Goal: Information Seeking & Learning: Learn about a topic

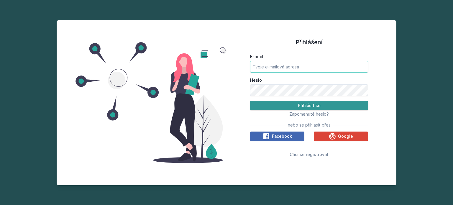
type input "[EMAIL_ADDRESS][PERSON_NAME][DOMAIN_NAME]"
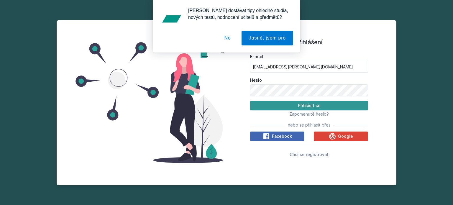
click at [295, 103] on button "Přihlásit se" at bounding box center [309, 105] width 118 height 9
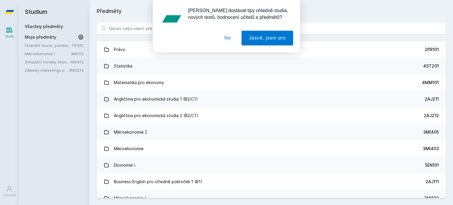
click at [131, 24] on div "[PERSON_NAME] dostávat tipy ohledně studia, nových testů, hodnocení učitelů a p…" at bounding box center [226, 26] width 453 height 52
click at [227, 39] on button "Ne" at bounding box center [227, 38] width 21 height 15
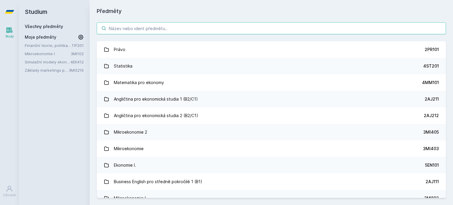
click at [191, 32] on input "search" at bounding box center [271, 28] width 349 height 12
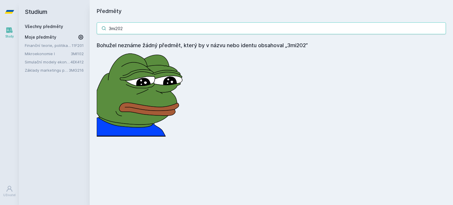
click at [124, 30] on input "3mi202" at bounding box center [271, 28] width 349 height 12
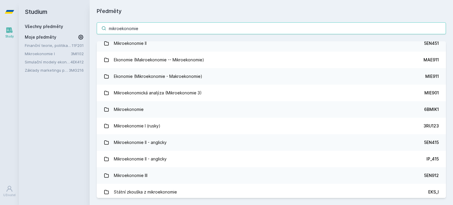
scroll to position [355, 0]
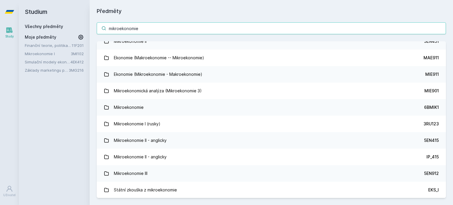
click at [192, 27] on input "mikroekonomie" at bounding box center [271, 28] width 349 height 12
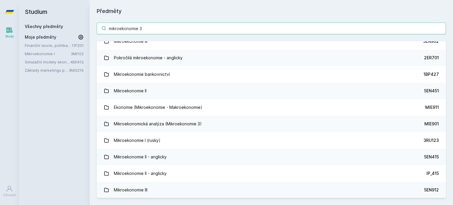
scroll to position [0, 0]
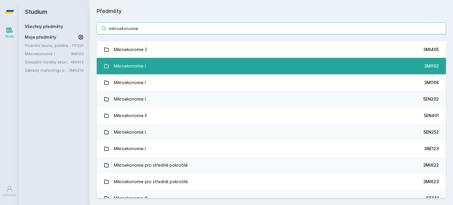
type input "mikroekonomie"
click at [193, 62] on link "Mikroekonomie I 3MI102" at bounding box center [271, 66] width 349 height 16
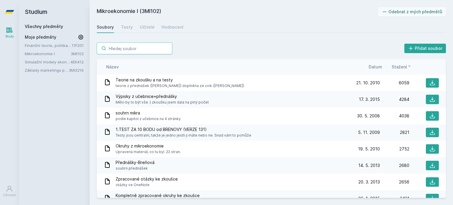
click at [133, 47] on input "search" at bounding box center [134, 48] width 75 height 12
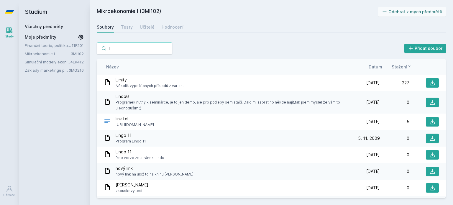
type input "l"
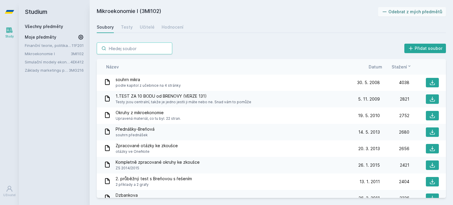
scroll to position [35, 0]
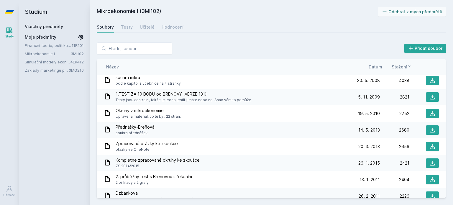
click at [368, 65] on div "Datum" at bounding box center [366, 67] width 29 height 6
click at [369, 65] on span "Datum" at bounding box center [375, 67] width 14 height 6
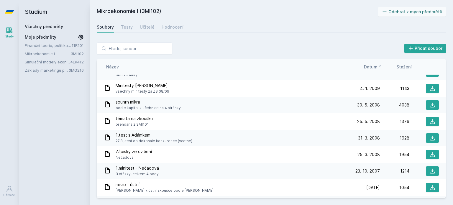
scroll to position [415, 0]
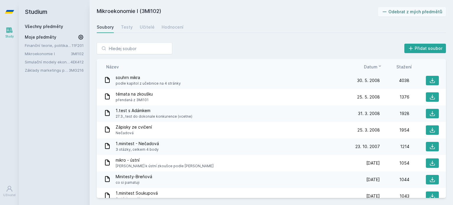
click at [369, 65] on span "Datum" at bounding box center [371, 67] width 14 height 6
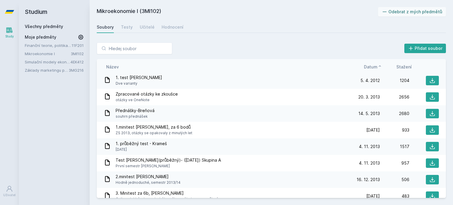
scroll to position [811, 0]
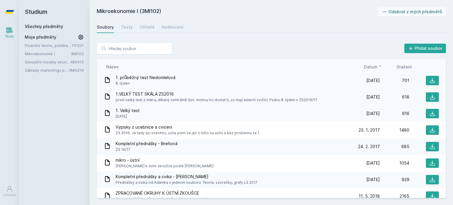
drag, startPoint x: 162, startPoint y: 101, endPoint x: 331, endPoint y: 99, distance: 169.1
click at [331, 99] on div "1.VELKÝ TEST SKÁLA ZS2016 první velký test z mikra, dělaný centrálně (tzn. moho…" at bounding box center [227, 97] width 246 height 12
click at [303, 101] on span "první velký test z mikra, dělaný centrálně (tzn. mohou ho dostat ti, co mají ex…" at bounding box center [216, 100] width 202 height 6
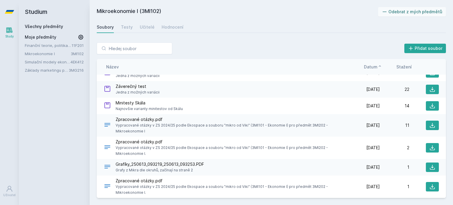
scroll to position [1195, 0]
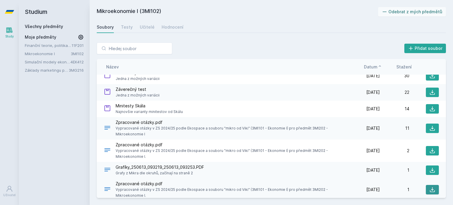
click at [430, 189] on icon at bounding box center [432, 190] width 6 height 6
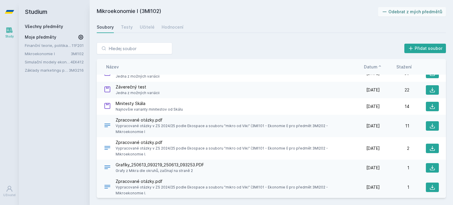
drag, startPoint x: 144, startPoint y: 194, endPoint x: 116, endPoint y: 187, distance: 29.1
click at [116, 187] on span "Vypracované otázky v ZS 2024/25 podle Ekospace a souboru "mikro od Viki" (3MI10…" at bounding box center [231, 190] width 232 height 12
copy span "Vypracované otázky v ZS 2024/25 podle Ekospace a souboru "mikro od Viki" (3MI10…"
click at [173, 199] on div "Přidat soubor Řazení: Název Datum Stažení Název Datum Stažení 1.minitest - [PER…" at bounding box center [271, 119] width 363 height 169
click at [431, 123] on icon at bounding box center [432, 126] width 6 height 6
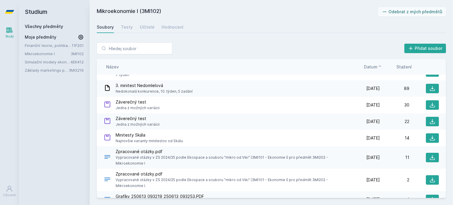
scroll to position [1198, 0]
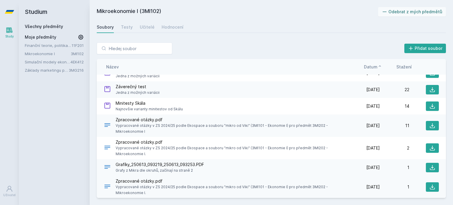
drag, startPoint x: 151, startPoint y: 192, endPoint x: 115, endPoint y: 186, distance: 36.9
click at [115, 186] on div "Zpracované otázky.pdf Vypracované otázky v ZS 2024/25 podle Ekospace a souboru …" at bounding box center [227, 187] width 246 height 18
copy span "Vypracované otázky v ZS 2024/25 podle Ekospace a souboru "mikro od Viki" (3MI10…"
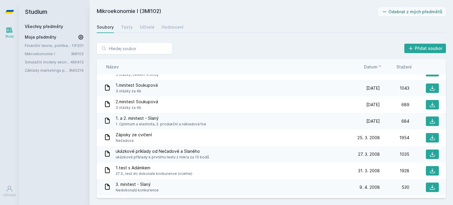
scroll to position [0, 0]
